Goal: Transaction & Acquisition: Purchase product/service

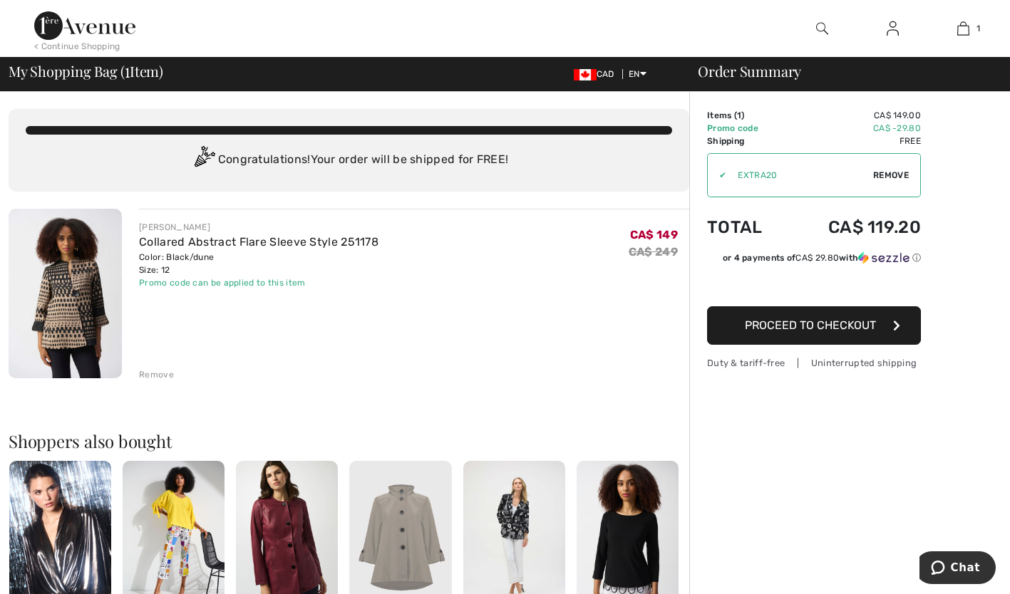
click at [815, 329] on span "Proceed to Checkout" at bounding box center [810, 326] width 131 height 14
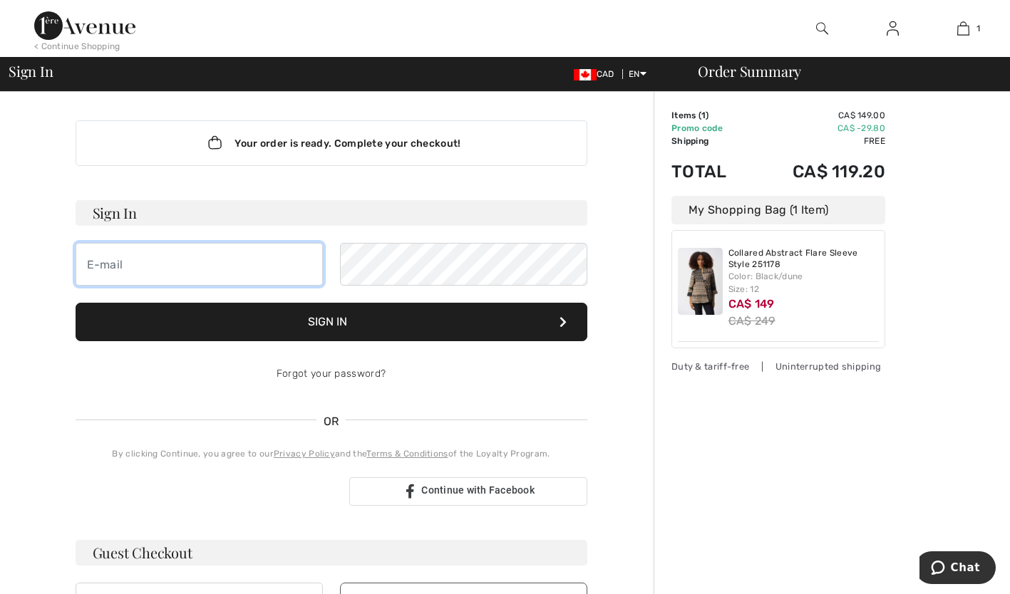
type input "carrie.cussons@eventseast.com"
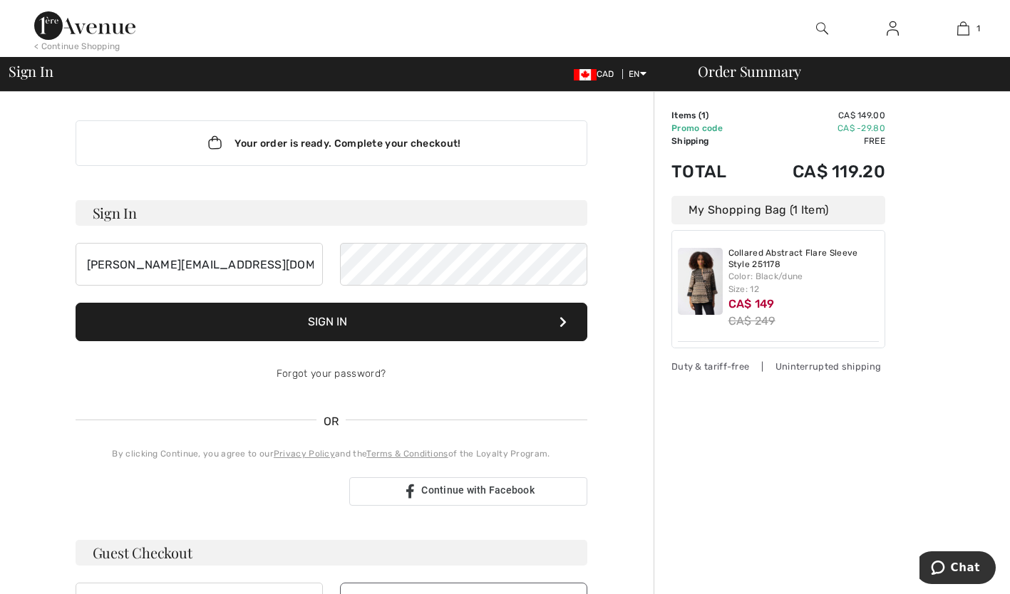
click at [318, 326] on button "Sign In" at bounding box center [332, 322] width 512 height 38
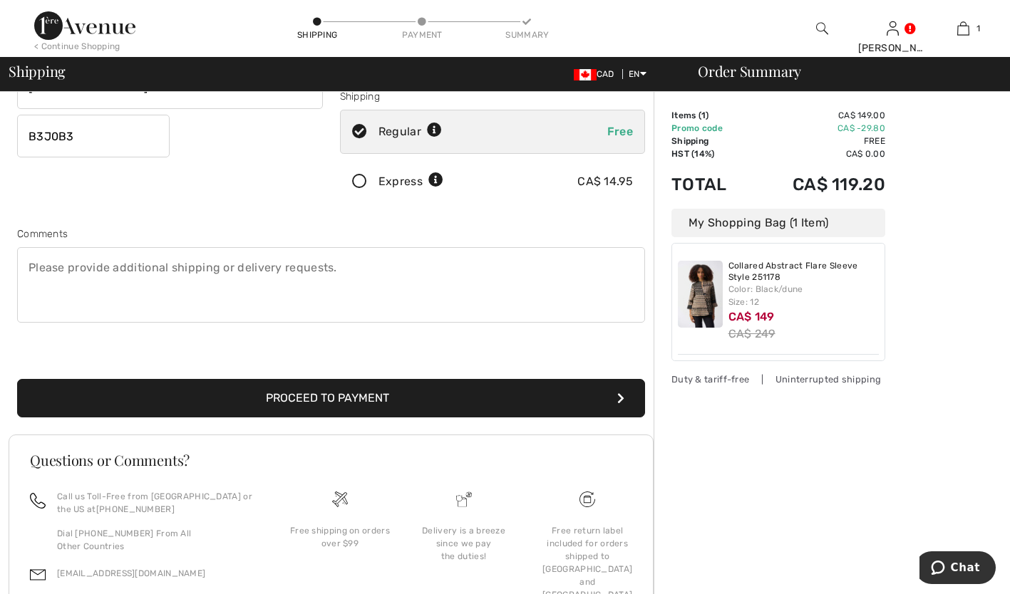
scroll to position [334, 0]
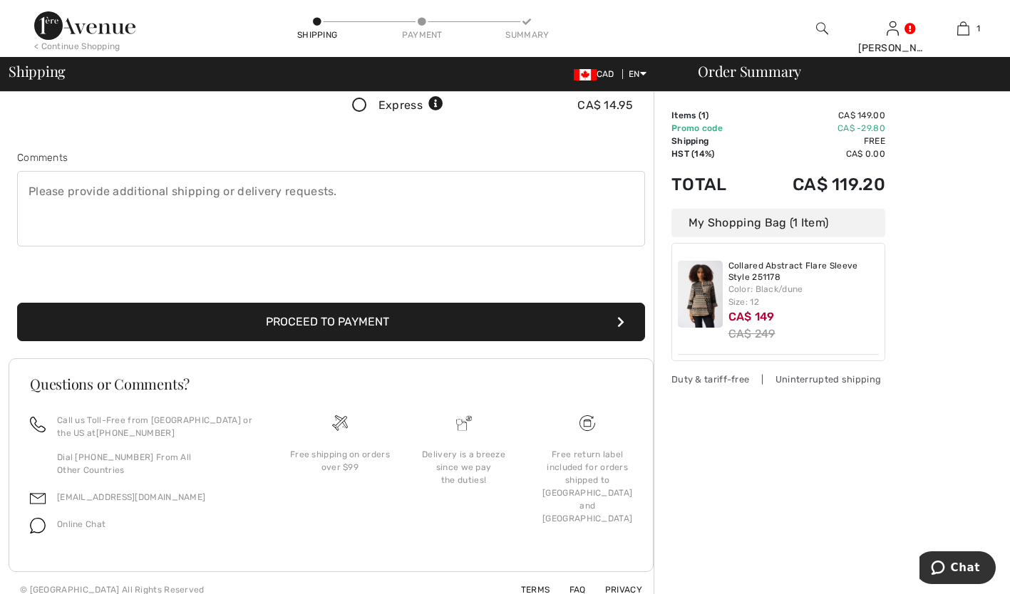
click at [360, 320] on button "Proceed to Payment" at bounding box center [331, 322] width 628 height 38
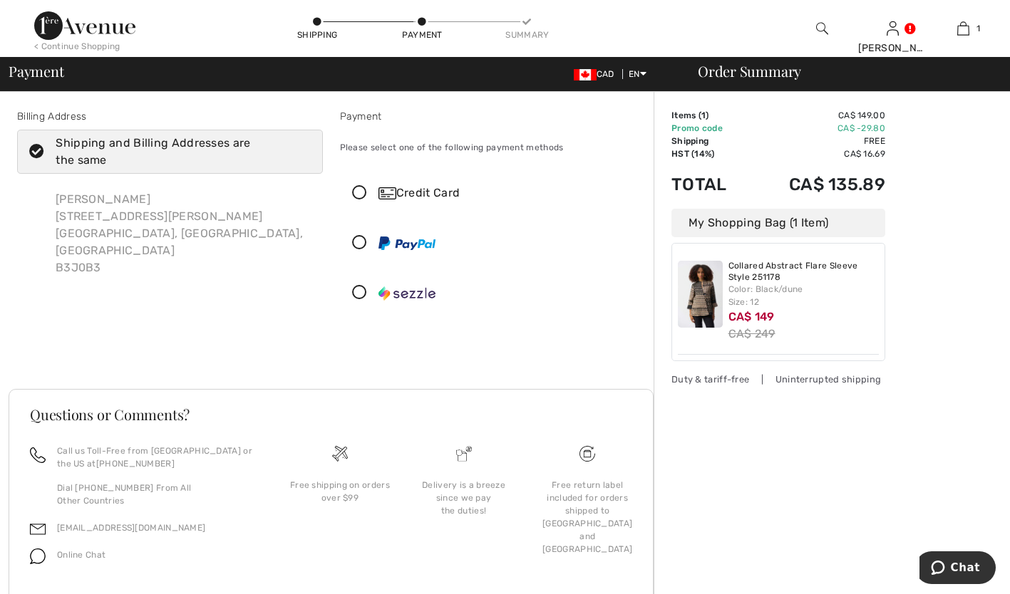
click at [359, 193] on icon at bounding box center [360, 193] width 38 height 15
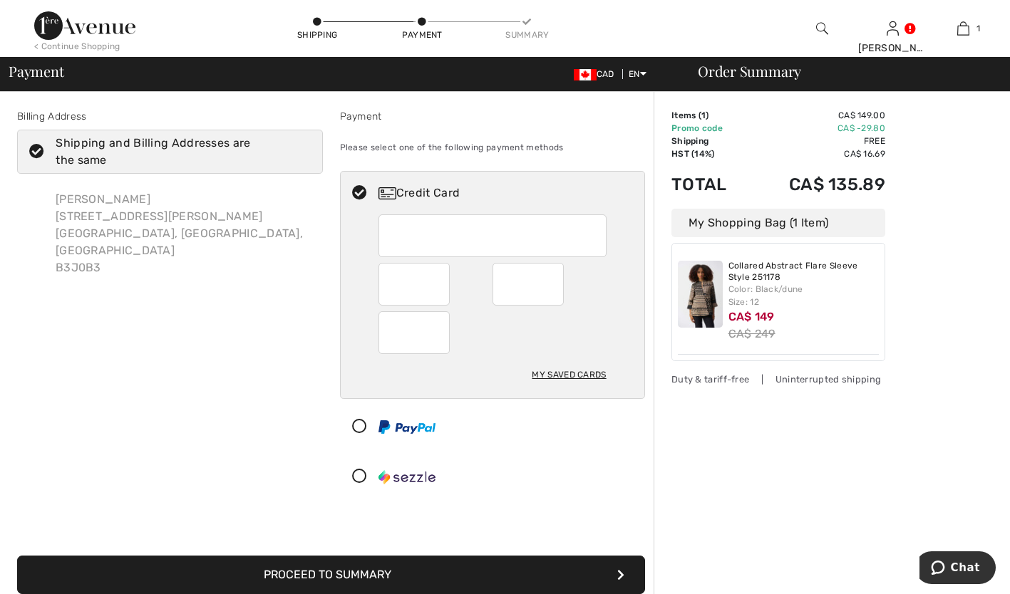
click at [577, 374] on div "My Saved Cards" at bounding box center [569, 375] width 74 height 24
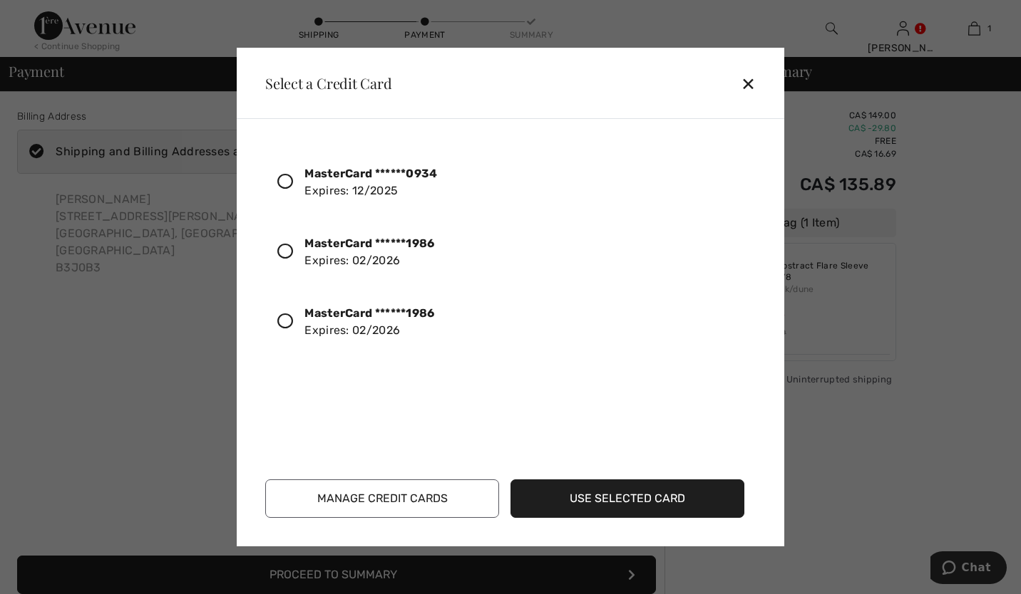
click at [285, 182] on icon at bounding box center [285, 182] width 16 height 16
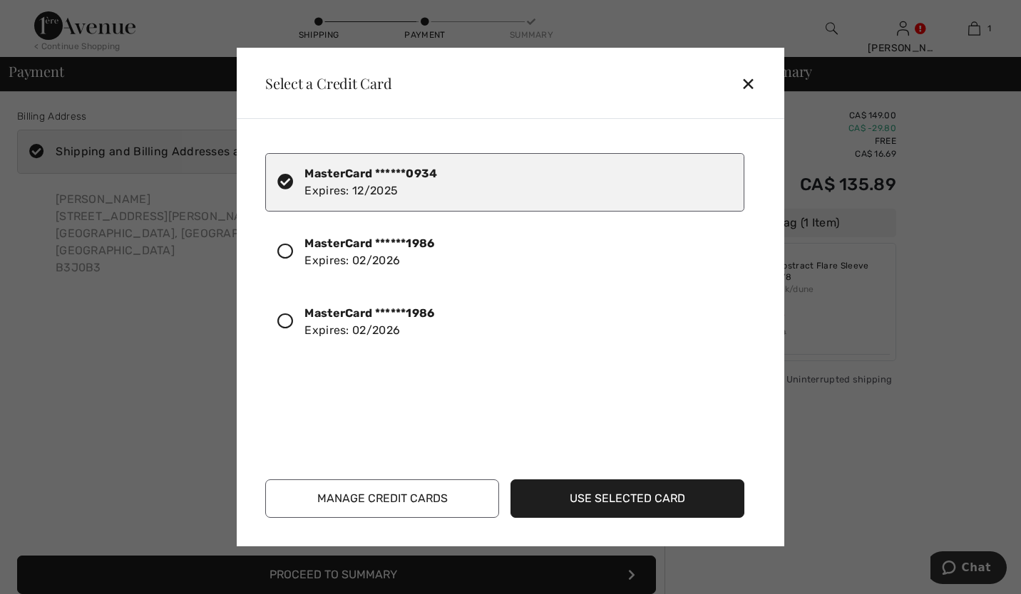
click at [596, 499] on button "Use Selected Card" at bounding box center [627, 499] width 234 height 38
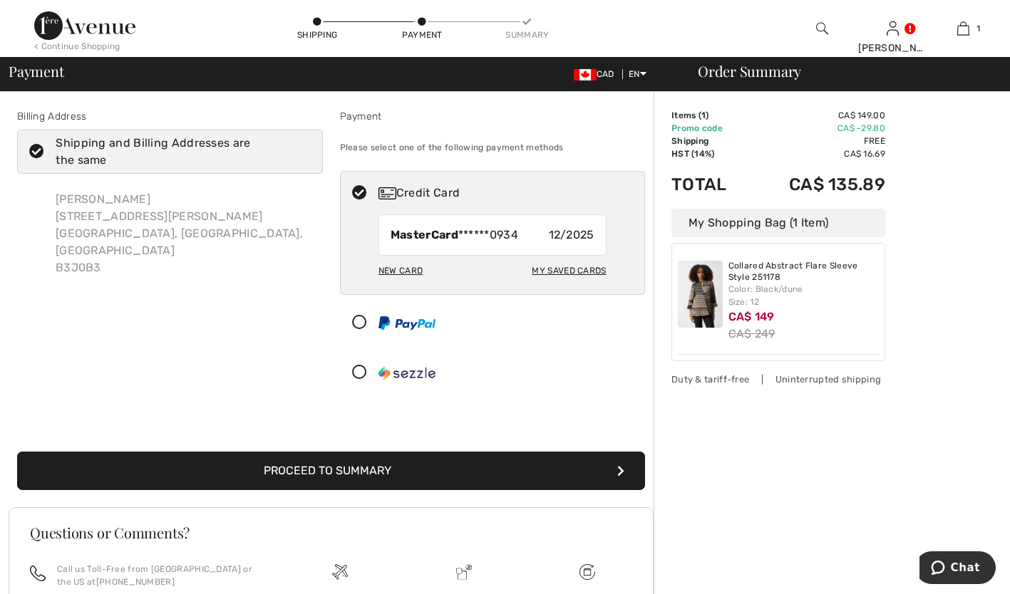
click at [463, 471] on button "Proceed to Summary" at bounding box center [331, 471] width 628 height 38
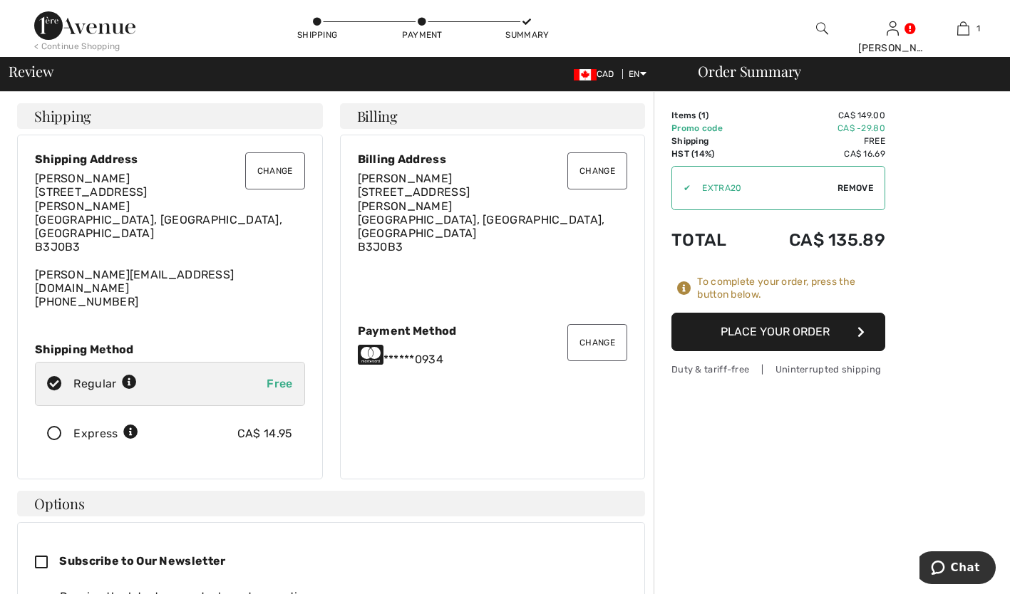
click at [777, 333] on button "Place Your Order" at bounding box center [778, 332] width 214 height 38
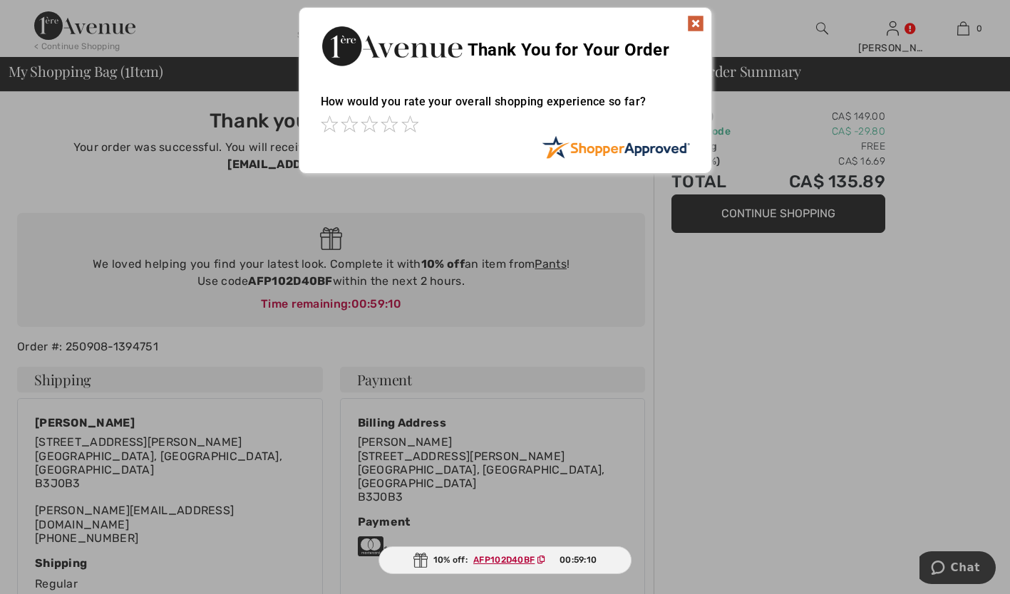
click at [695, 25] on img at bounding box center [695, 23] width 17 height 17
